Goal: Task Accomplishment & Management: Complete application form

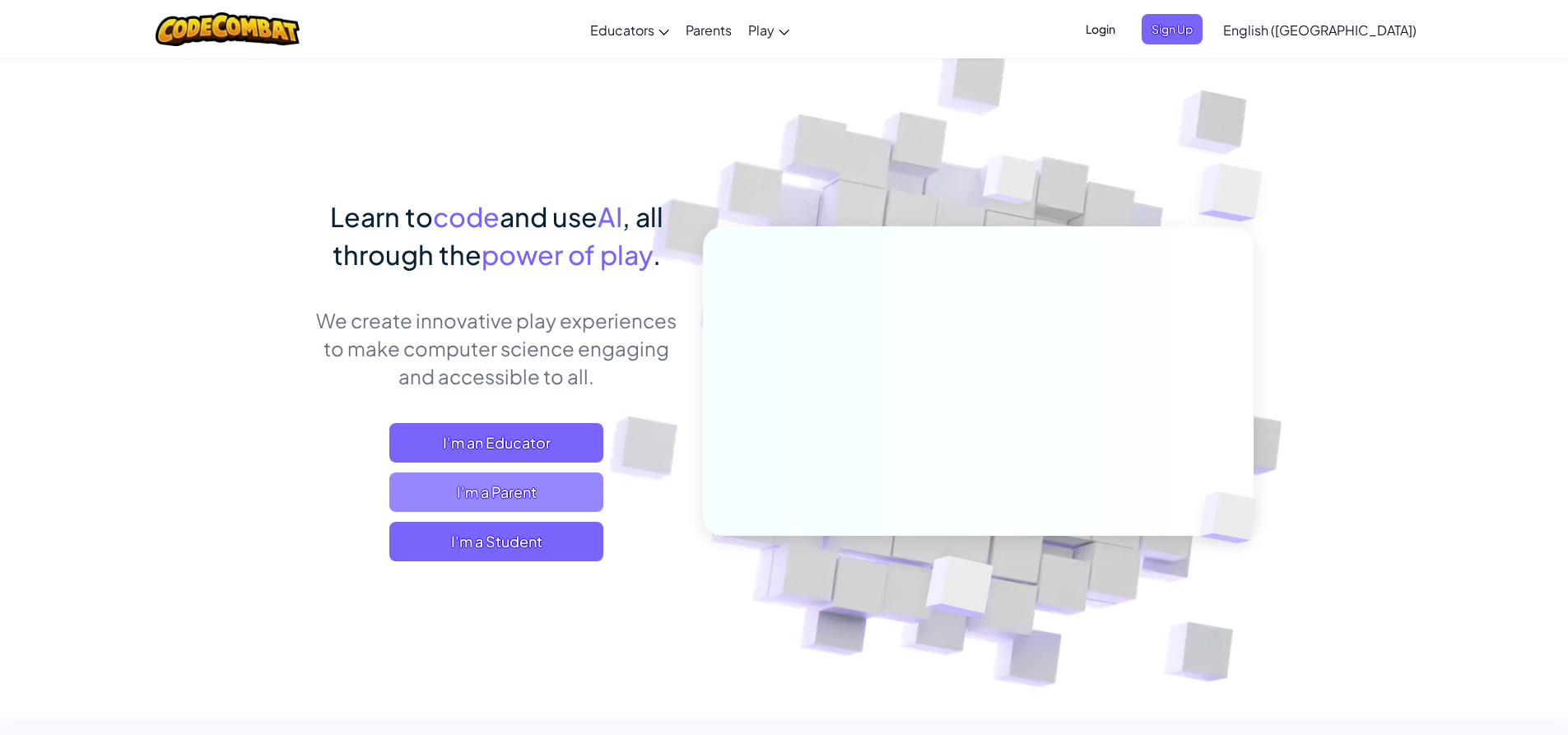
click at [561, 492] on span "I'm a Parent" at bounding box center [495, 492] width 214 height 40
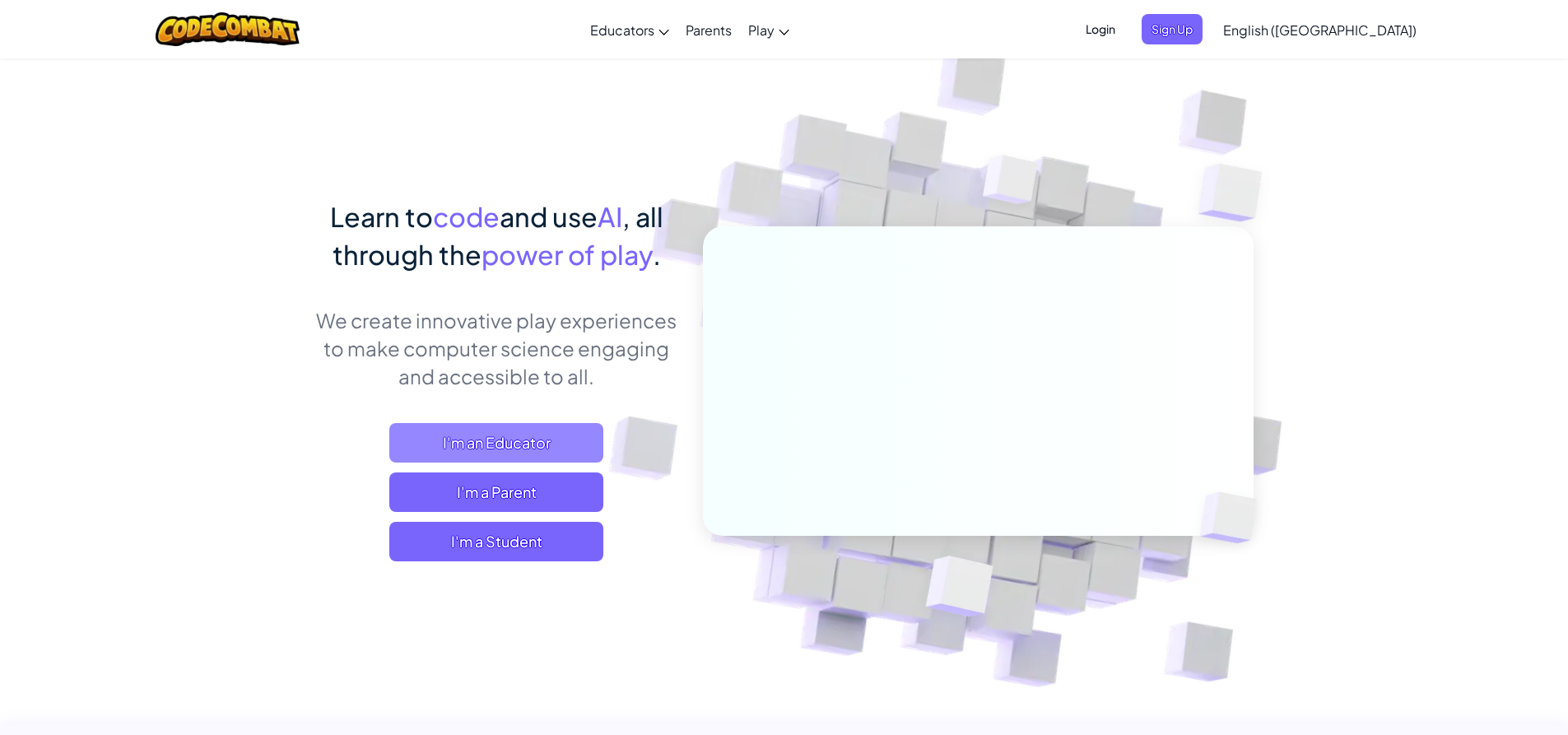
click at [418, 432] on span "I'm an Educator" at bounding box center [495, 443] width 214 height 40
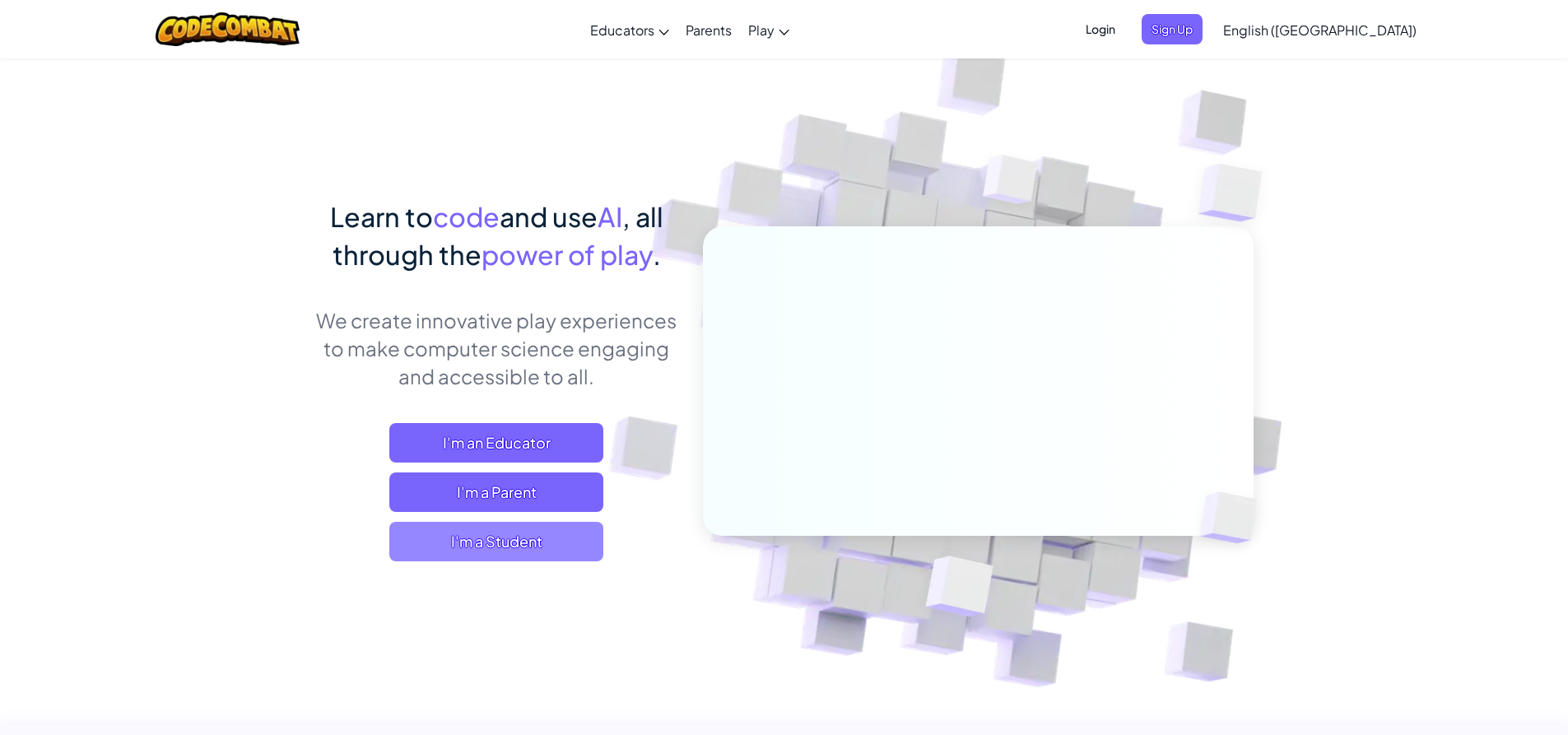
click at [560, 532] on span "I'm a Student" at bounding box center [495, 541] width 214 height 40
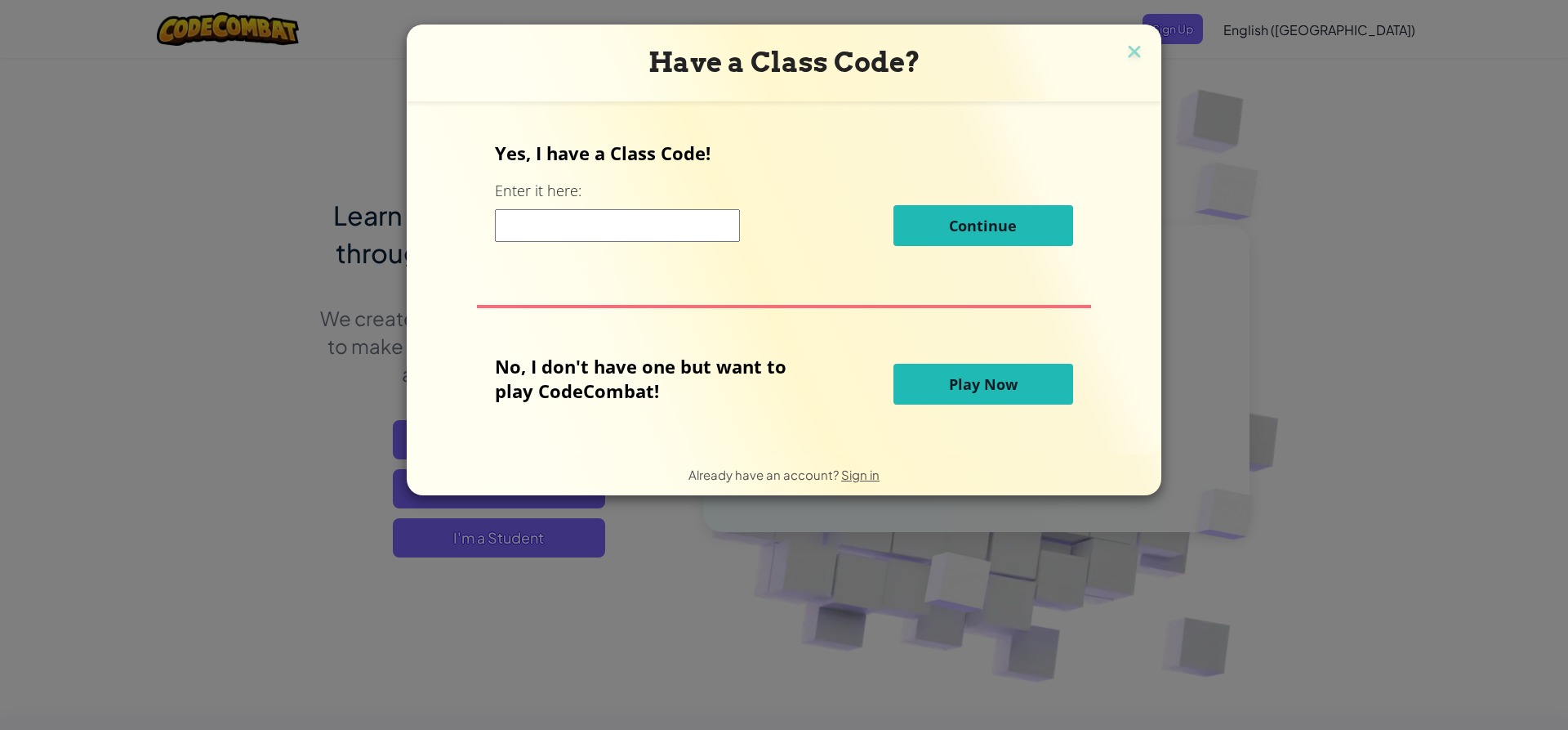
click at [553, 228] on input at bounding box center [618, 226] width 245 height 32
click at [1130, 49] on img at bounding box center [1135, 53] width 21 height 24
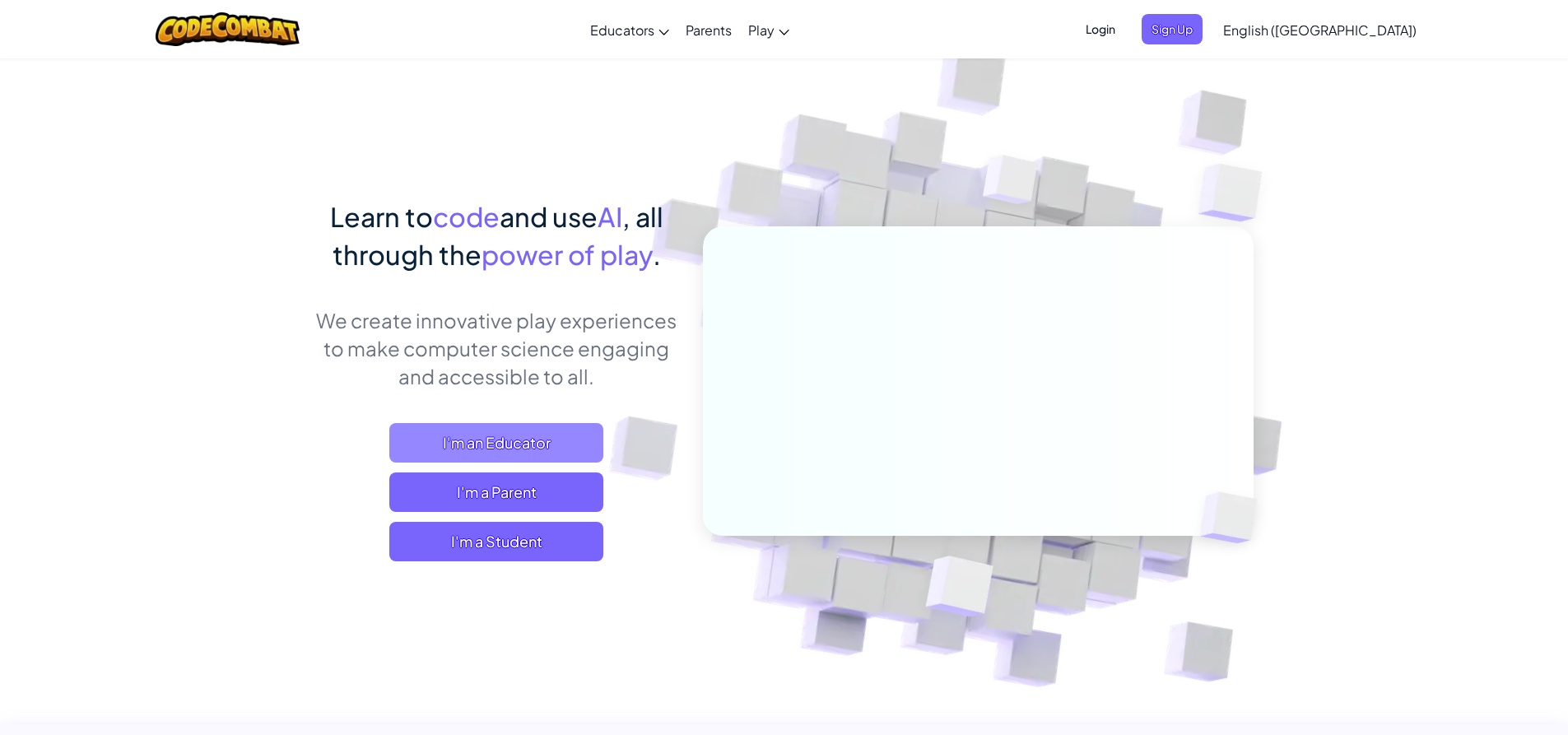
click at [480, 434] on span "I'm an Educator" at bounding box center [495, 443] width 214 height 40
click at [503, 426] on span "I'm an Educator" at bounding box center [495, 443] width 214 height 40
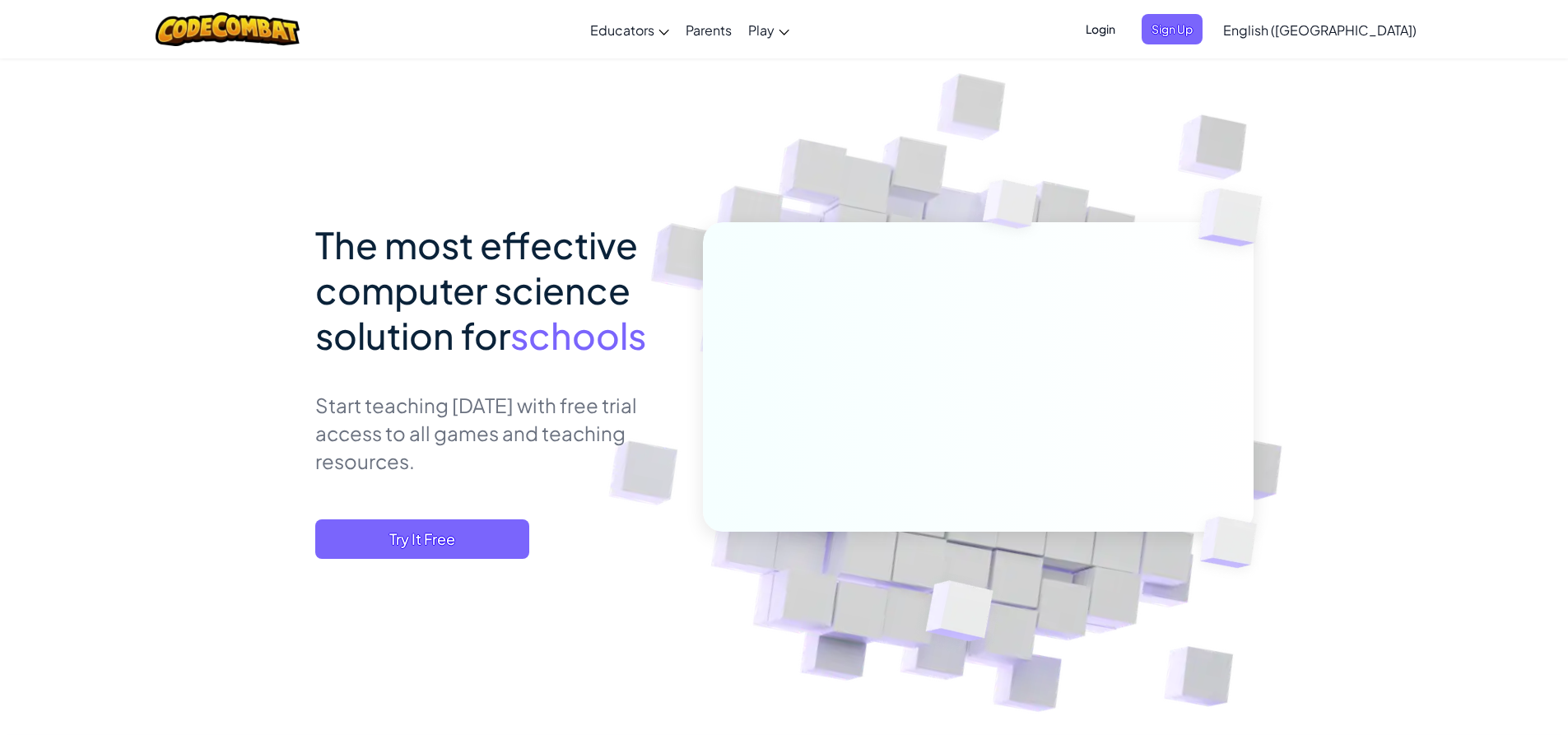
click at [495, 526] on span "Try It Free" at bounding box center [421, 539] width 214 height 40
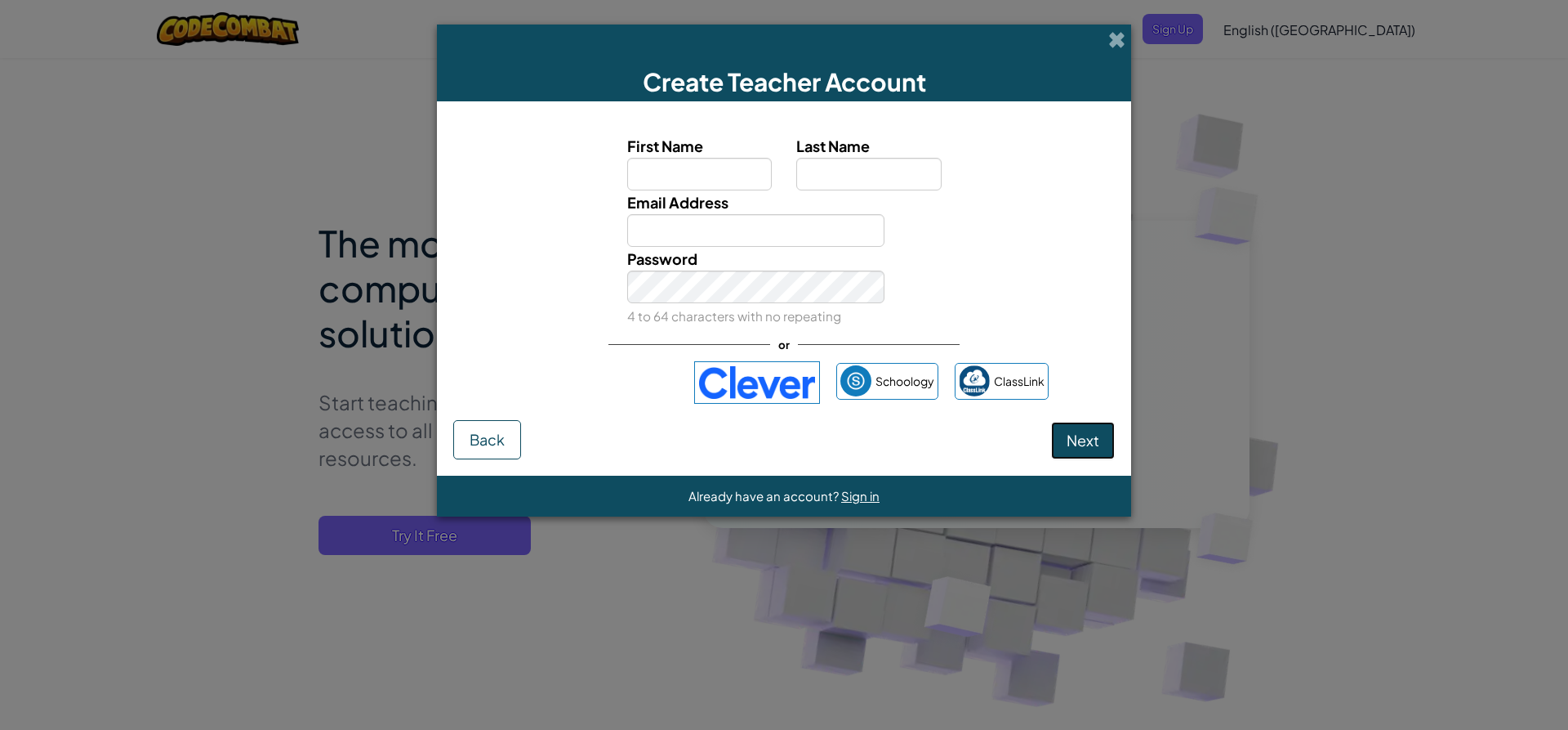
click at [1108, 431] on button "Next" at bounding box center [1083, 441] width 64 height 38
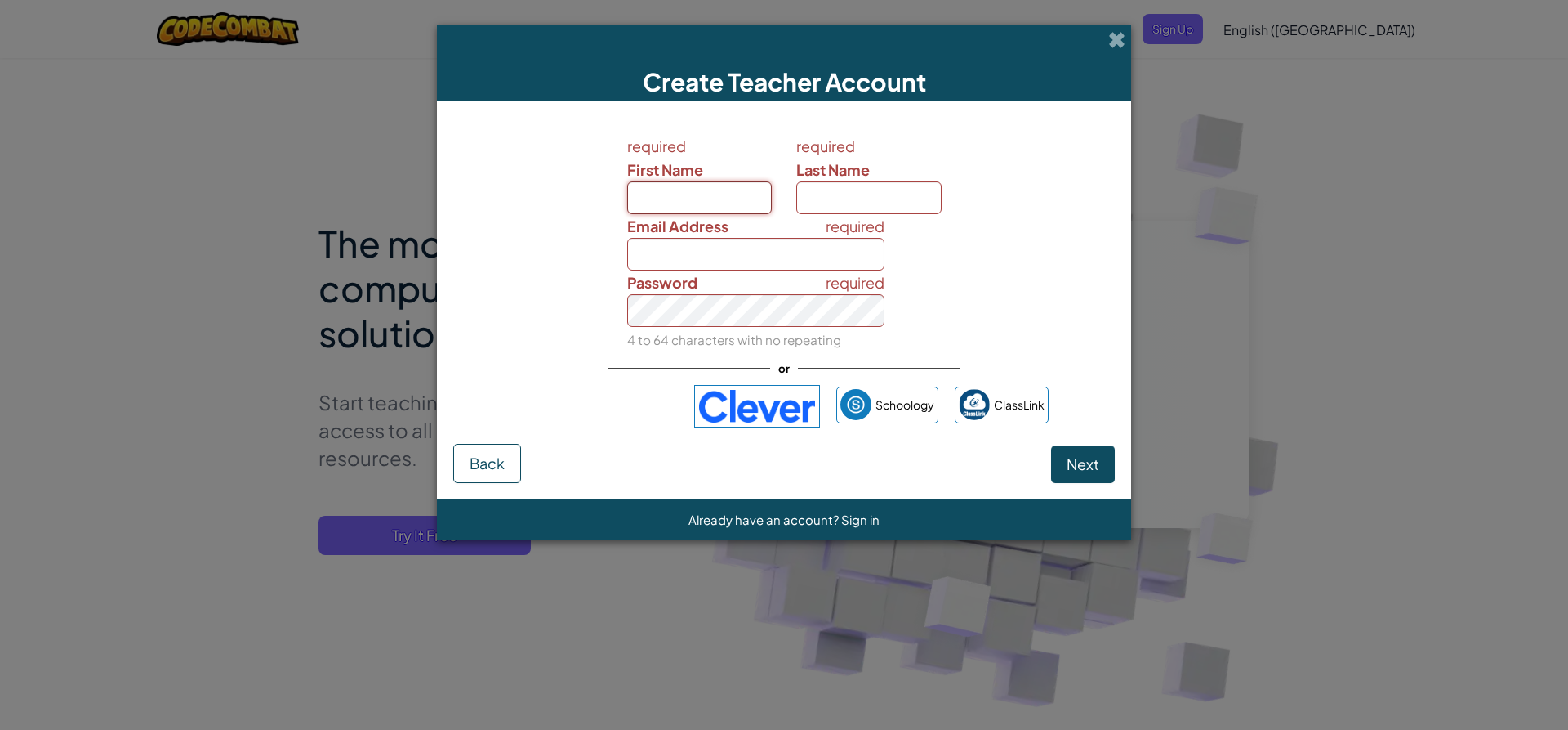
click at [716, 200] on input "First Name" at bounding box center [700, 197] width 145 height 32
type input "fgetgt"
click at [837, 199] on input "Last Name" at bounding box center [869, 197] width 145 height 32
type input "ttts"
click at [785, 267] on input "Email Address" at bounding box center [757, 253] width 258 height 32
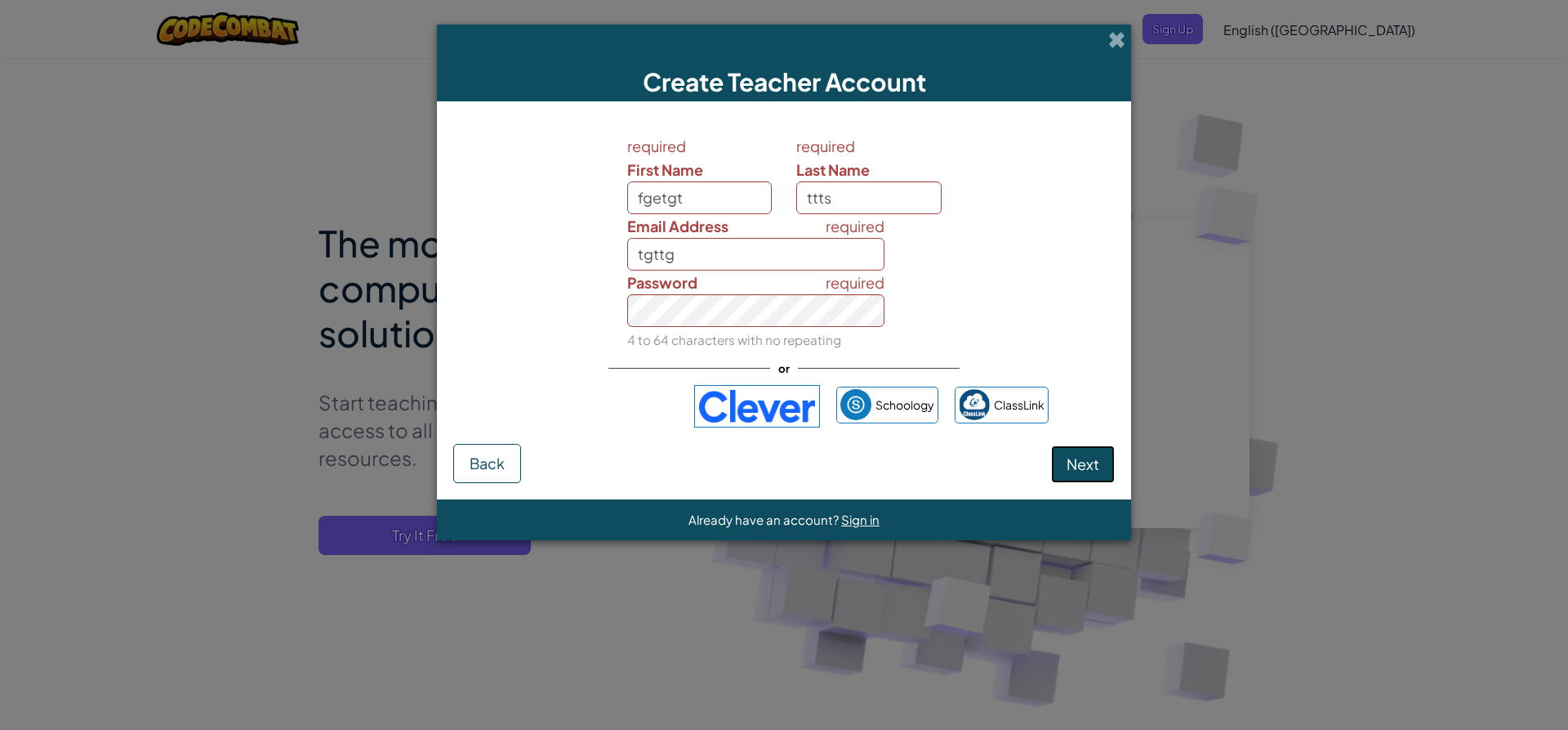
click at [1098, 468] on span "Next" at bounding box center [1083, 463] width 32 height 19
click at [1062, 456] on button "Next" at bounding box center [1083, 464] width 64 height 38
type input "t"
click at [978, 95] on div "Create Teacher Account" at bounding box center [784, 63] width 694 height 77
type input "t"
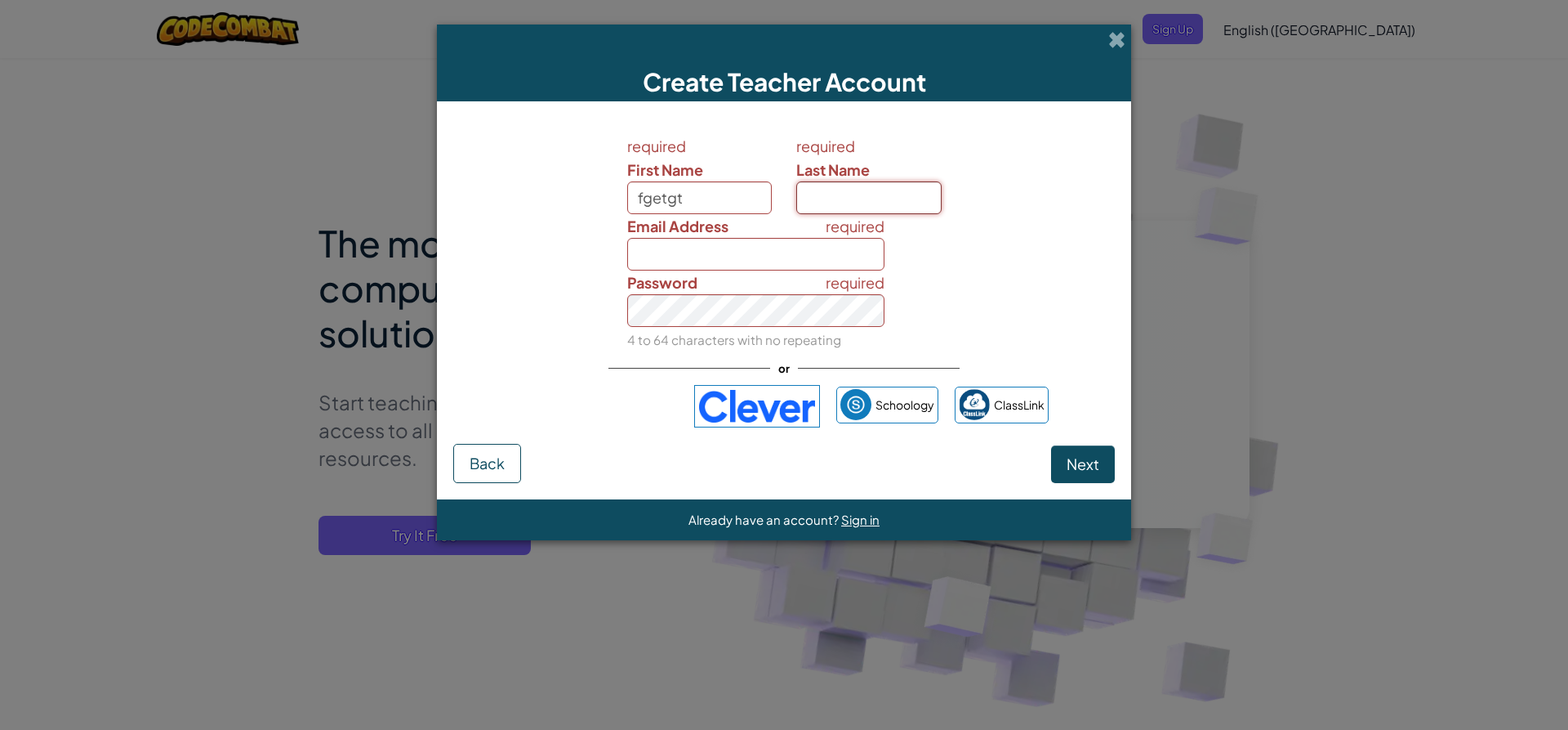
click at [911, 193] on input "Last Name" at bounding box center [869, 197] width 145 height 32
type input "f"
click at [708, 200] on input "First Name" at bounding box center [700, 197] width 145 height 32
click at [904, 408] on span "Schoology" at bounding box center [905, 405] width 59 height 23
click at [1117, 39] on span at bounding box center [1117, 39] width 17 height 17
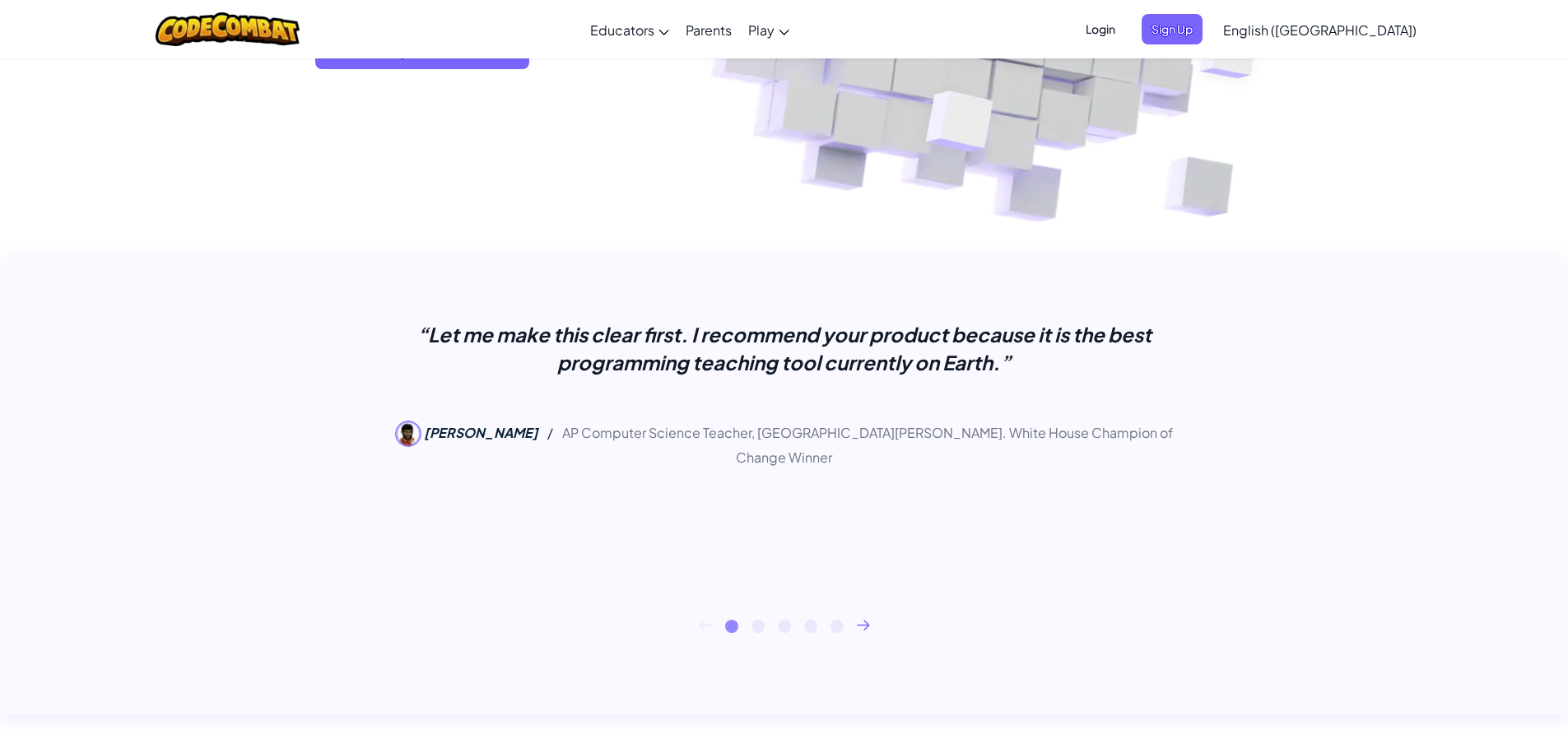
scroll to position [493, 0]
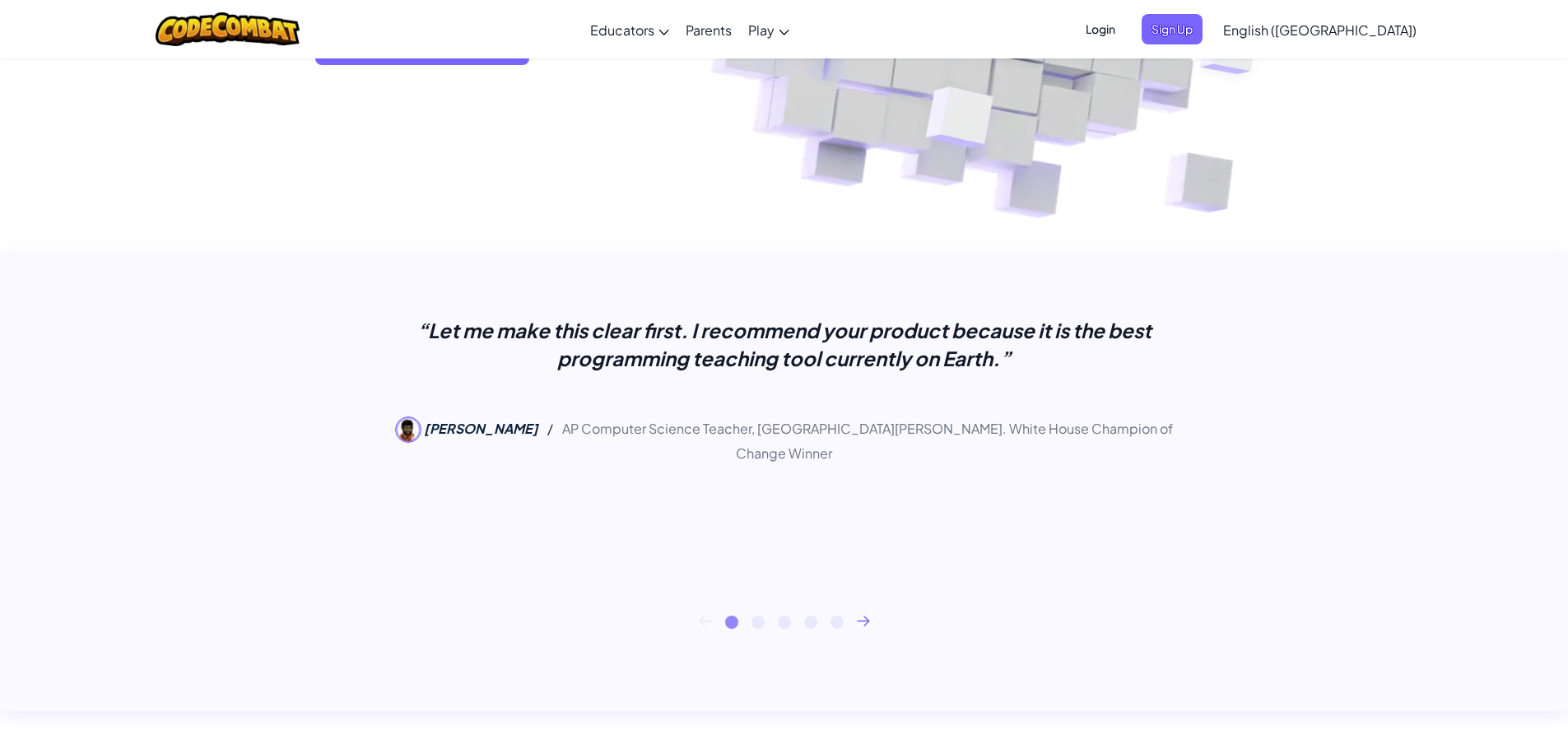
click at [865, 621] on icon at bounding box center [863, 620] width 14 height 11
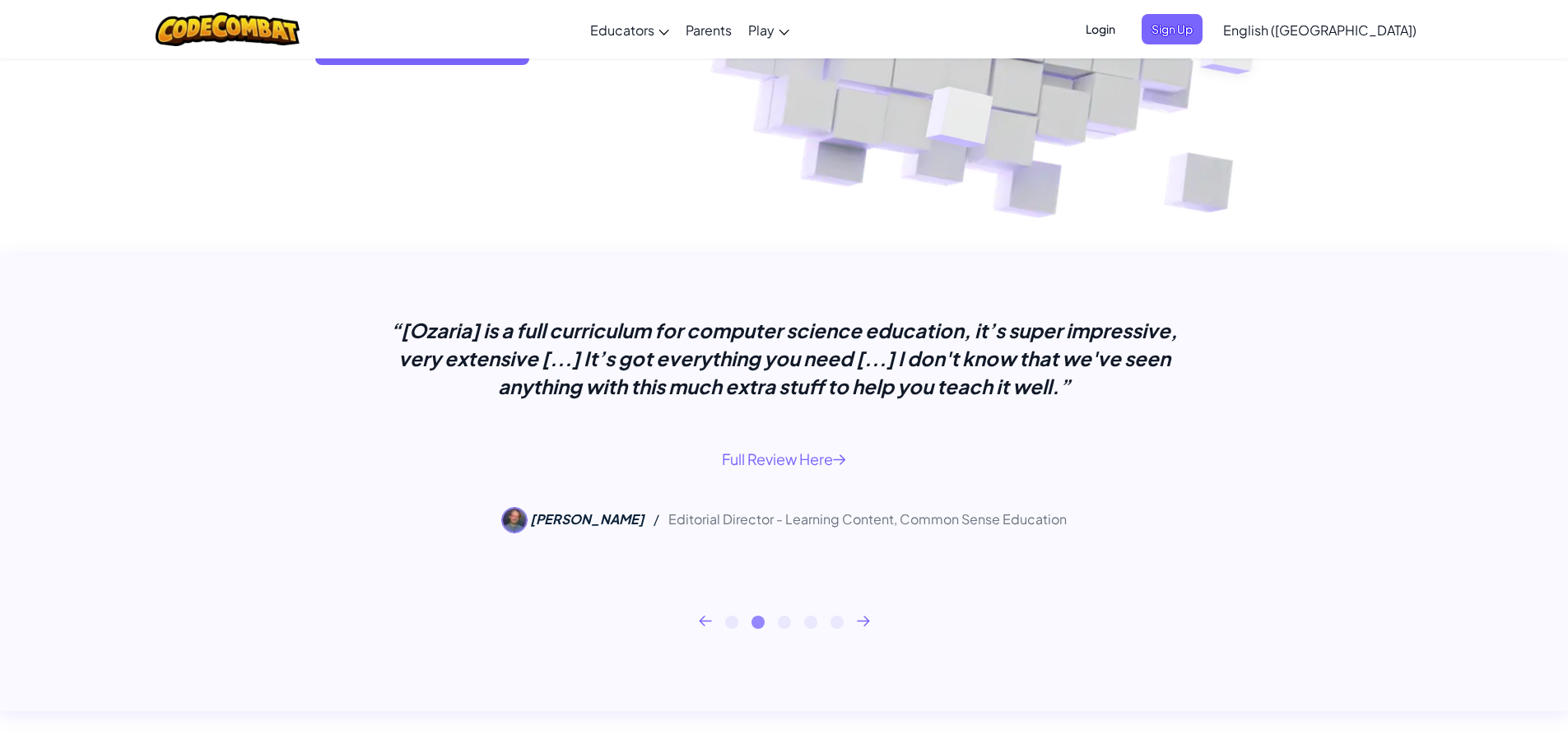
click at [865, 621] on icon at bounding box center [862, 620] width 12 height 9
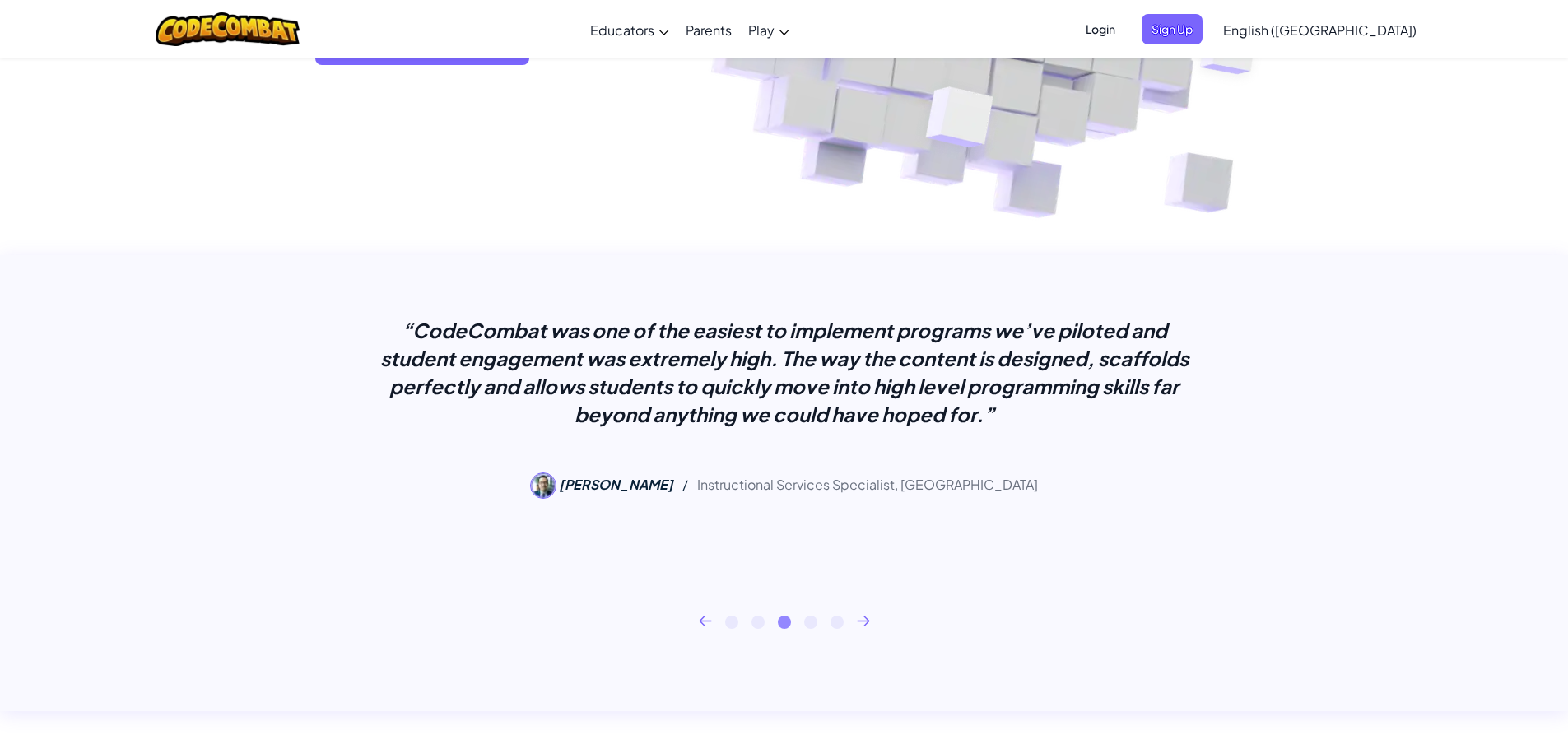
click at [866, 620] on icon at bounding box center [862, 620] width 12 height 9
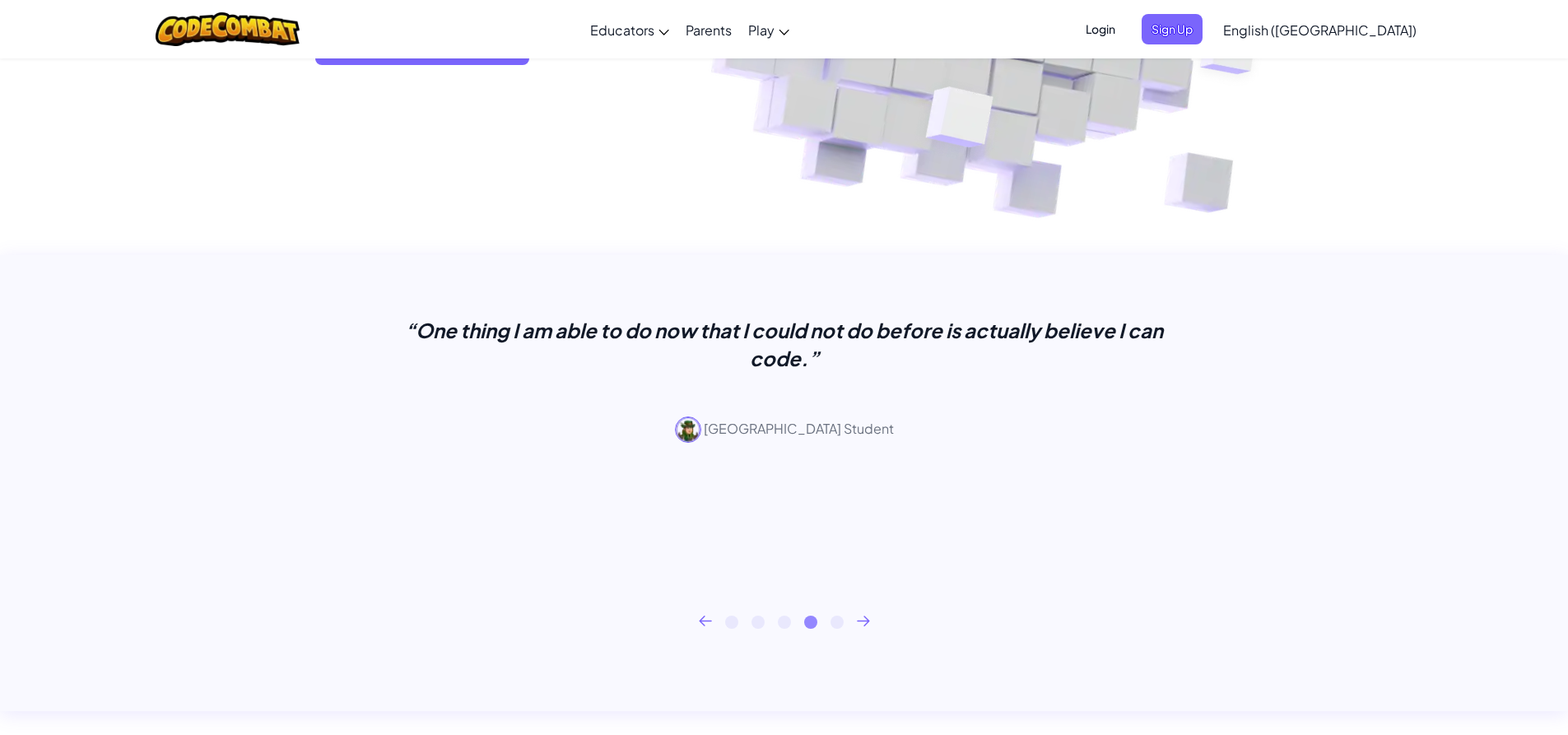
click at [866, 620] on icon at bounding box center [862, 620] width 12 height 9
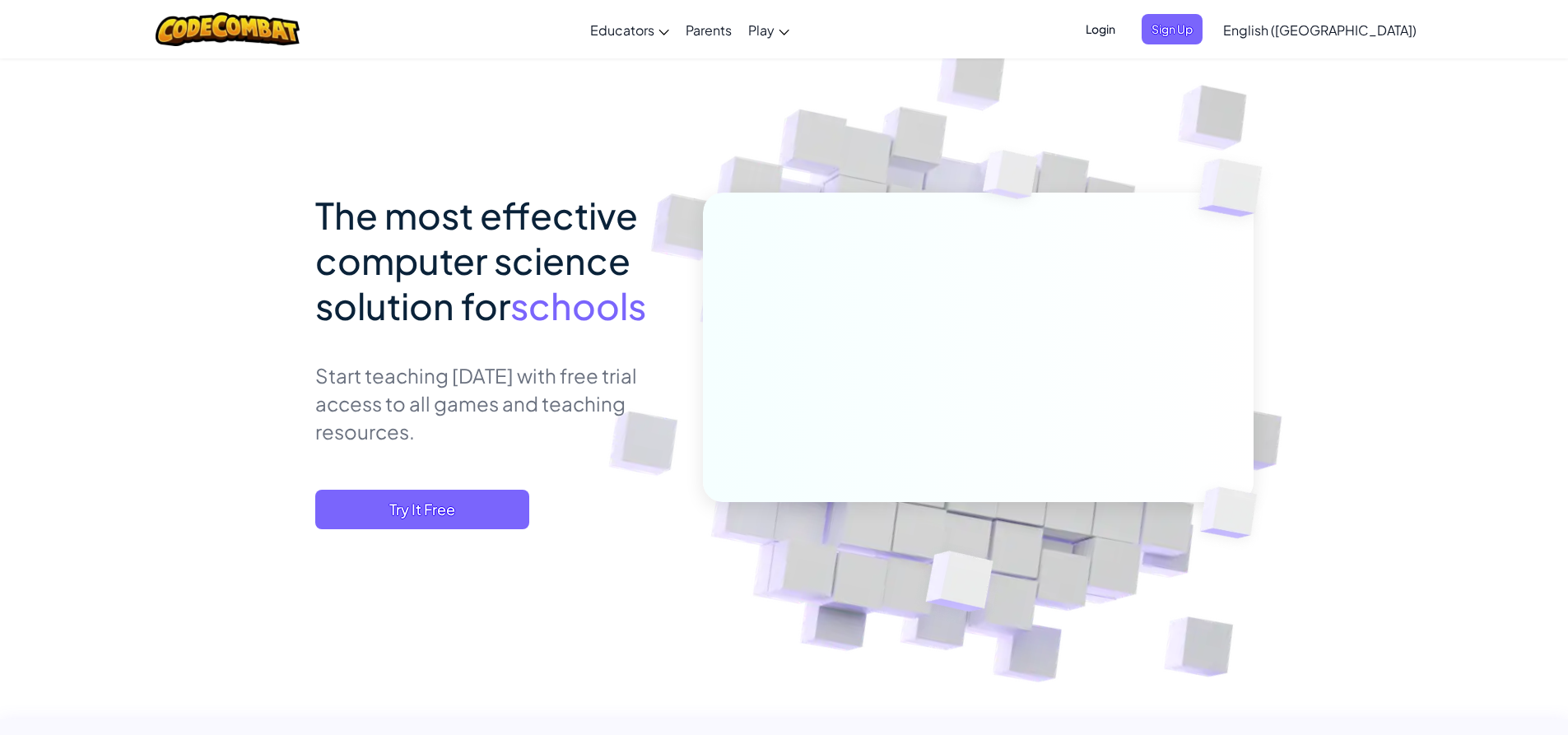
scroll to position [0, 0]
